Goal: Entertainment & Leisure: Consume media (video, audio)

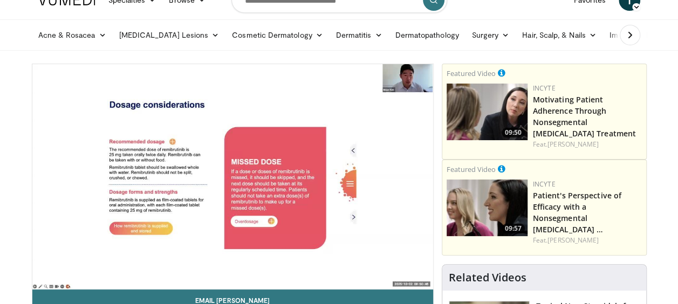
scroll to position [20, 0]
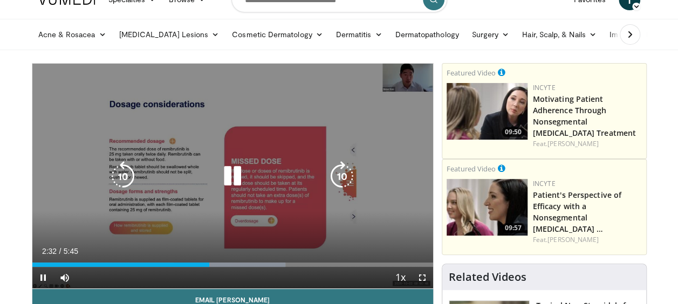
click at [224, 176] on icon "Video Player" at bounding box center [232, 176] width 30 height 30
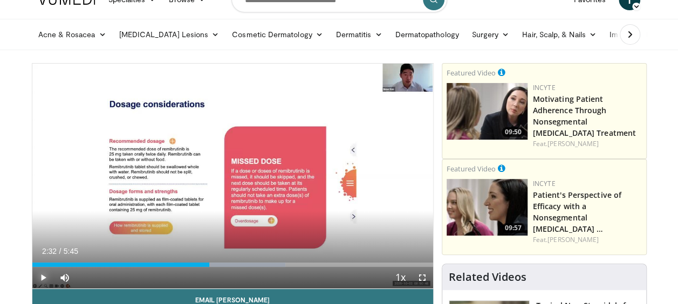
click at [43, 273] on span "Video Player" at bounding box center [43, 278] width 22 height 22
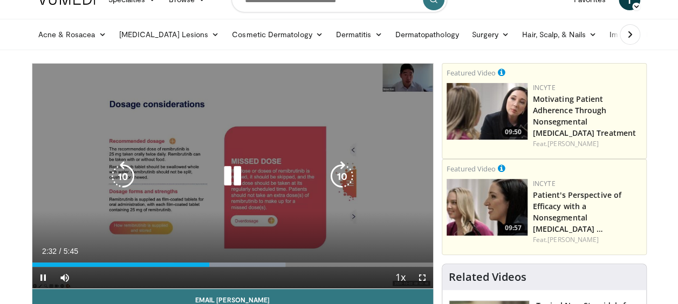
click at [124, 171] on icon "Video Player" at bounding box center [123, 176] width 30 height 30
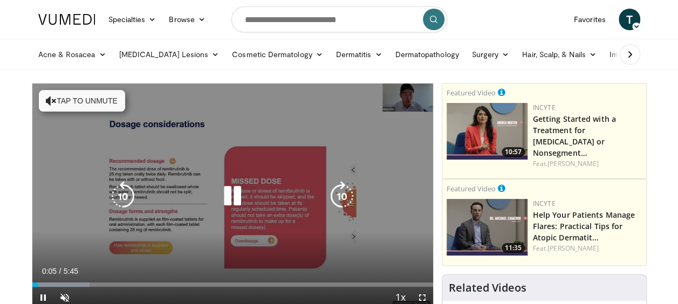
click at [98, 98] on button "Tap to unmute" at bounding box center [82, 101] width 86 height 22
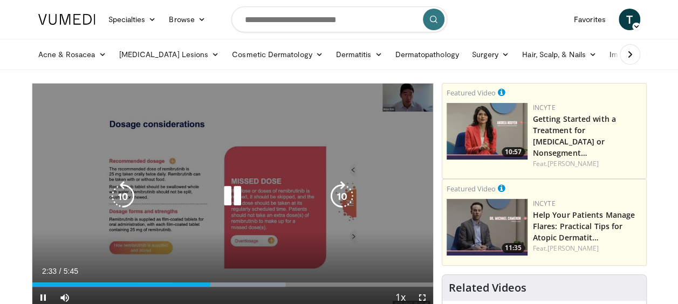
click at [118, 208] on icon "Video Player" at bounding box center [123, 196] width 30 height 30
click at [121, 199] on icon "Video Player" at bounding box center [123, 196] width 30 height 30
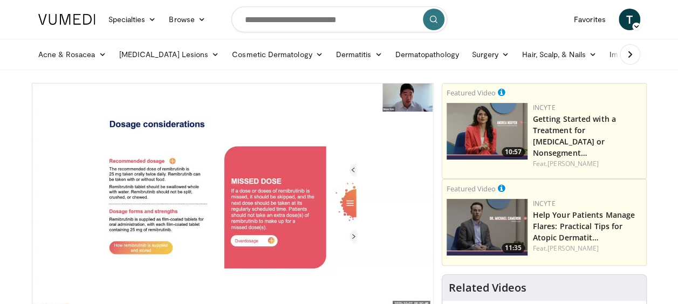
click at [0, 261] on html "Specialties Adult & Family Medicine Allergy, Asthma, Immunology Anesthesiology …" at bounding box center [339, 152] width 678 height 304
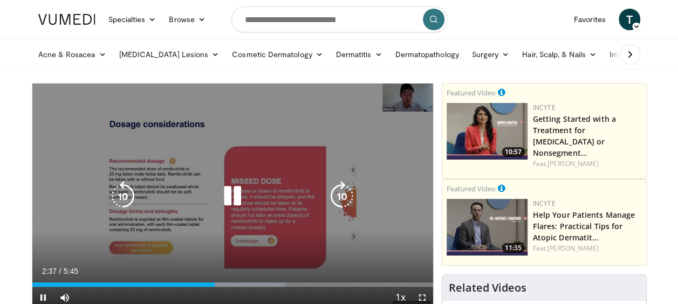
click at [120, 195] on icon "Video Player" at bounding box center [123, 196] width 30 height 30
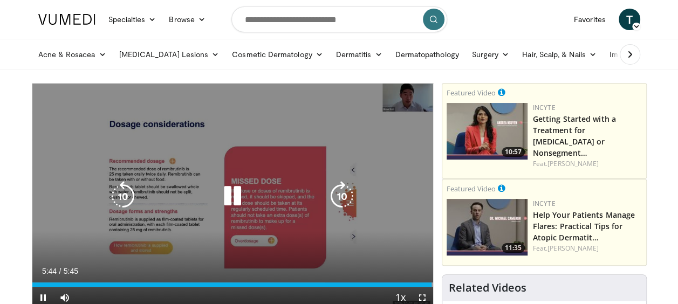
drag, startPoint x: 38, startPoint y: 165, endPoint x: 96, endPoint y: 179, distance: 59.9
click at [38, 165] on div "40 seconds Tap to unmute" at bounding box center [232, 196] width 401 height 225
click at [123, 195] on icon "Video Player" at bounding box center [123, 196] width 30 height 30
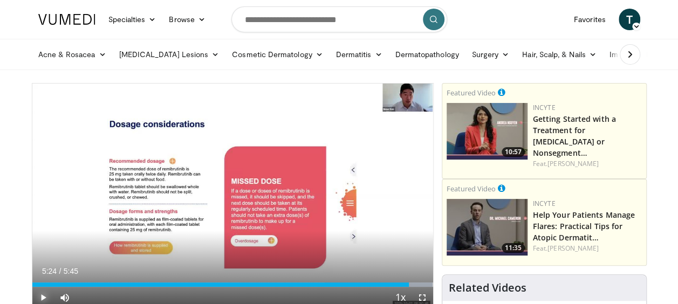
click at [42, 298] on span "Video Player" at bounding box center [43, 298] width 22 height 22
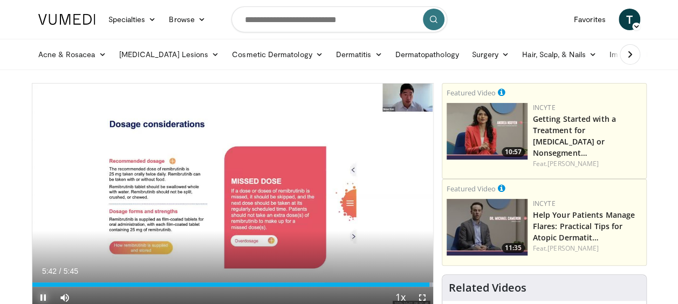
click at [42, 292] on span "Video Player" at bounding box center [43, 298] width 22 height 22
